Goal: Check status: Check status

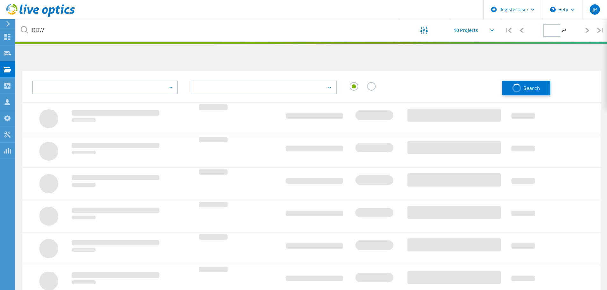
type input "1"
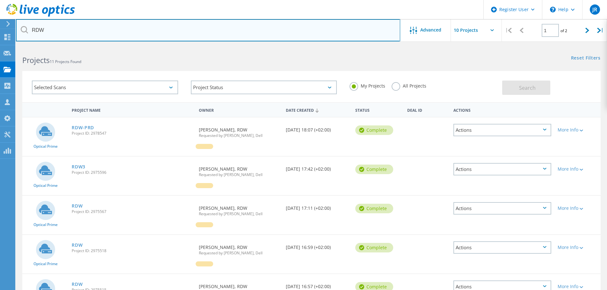
click at [78, 33] on input "RDW" at bounding box center [208, 30] width 384 height 22
type input "lvnl"
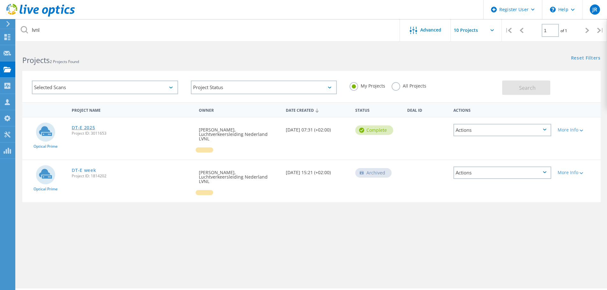
click at [94, 128] on link "DT-E 2025" at bounding box center [83, 127] width 23 height 4
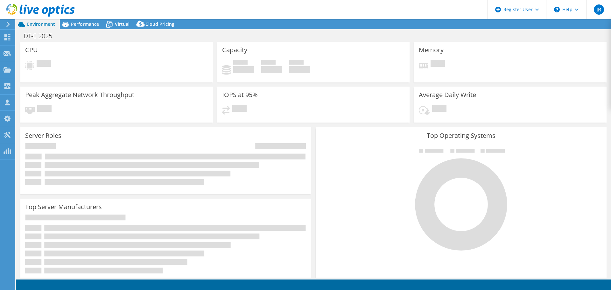
select select "USD"
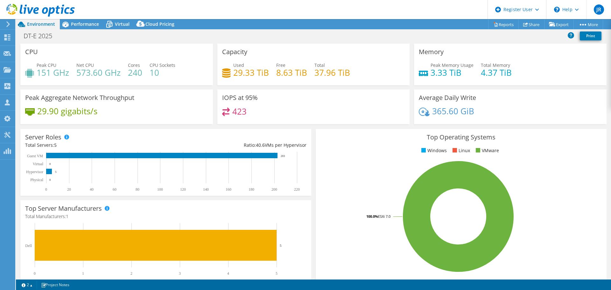
click at [286, 74] on h4 "8.63 TiB" at bounding box center [291, 72] width 31 height 7
click at [237, 112] on h4 "423" at bounding box center [239, 111] width 14 height 7
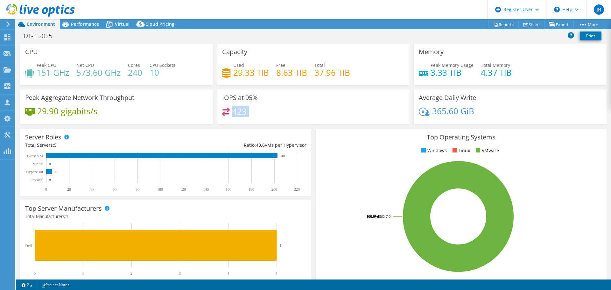
click at [237, 112] on h4 "423" at bounding box center [239, 111] width 14 height 7
click at [248, 74] on h4 "29.33 TiB" at bounding box center [251, 72] width 36 height 7
click at [290, 75] on h4 "8.63 TiB" at bounding box center [291, 72] width 31 height 7
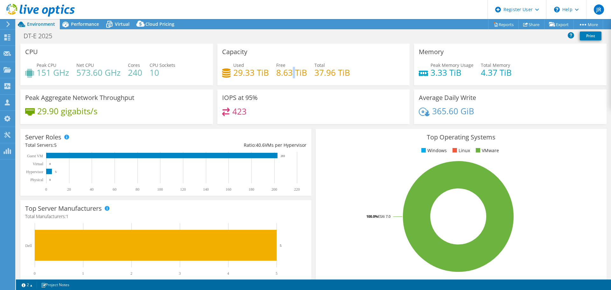
click at [290, 75] on h4 "8.63 TiB" at bounding box center [291, 72] width 31 height 7
click at [315, 74] on h4 "37.96 TiB" at bounding box center [333, 72] width 36 height 7
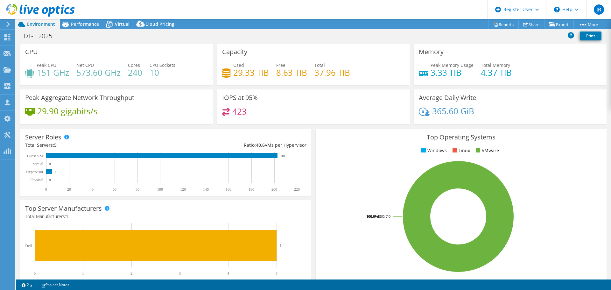
click at [283, 74] on h4 "8.63 TiB" at bounding box center [291, 72] width 31 height 7
click at [252, 74] on h4 "29.33 TiB" at bounding box center [251, 72] width 36 height 7
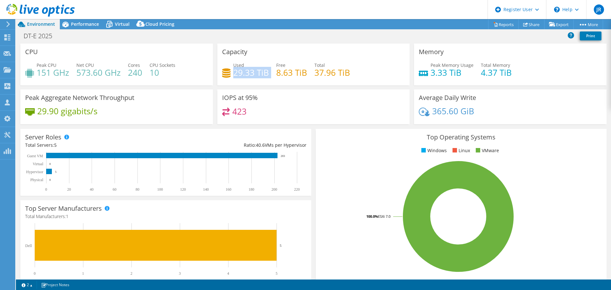
click at [252, 74] on h4 "29.33 TiB" at bounding box center [251, 72] width 36 height 7
click at [98, 74] on h4 "573.60 GHz" at bounding box center [98, 72] width 44 height 7
click at [251, 76] on h4 "29.33 TiB" at bounding box center [251, 72] width 36 height 7
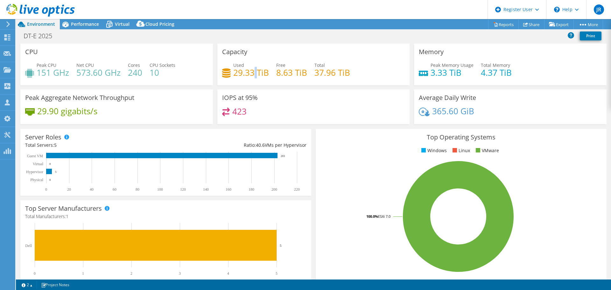
click at [251, 76] on h4 "29.33 TiB" at bounding box center [251, 72] width 36 height 7
click at [281, 71] on h4 "8.63 TiB" at bounding box center [291, 72] width 31 height 7
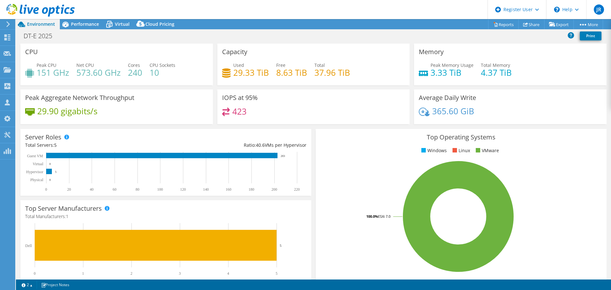
click at [281, 66] on span "Free" at bounding box center [280, 65] width 9 height 6
click at [249, 96] on h3 "IOPS at 95%" at bounding box center [240, 97] width 36 height 7
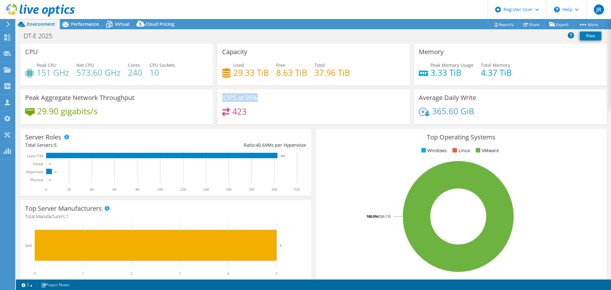
click at [249, 96] on h3 "IOPS at 95%" at bounding box center [240, 97] width 36 height 7
click at [249, 73] on h4 "29.33 TiB" at bounding box center [251, 72] width 36 height 7
